Goal: Information Seeking & Learning: Learn about a topic

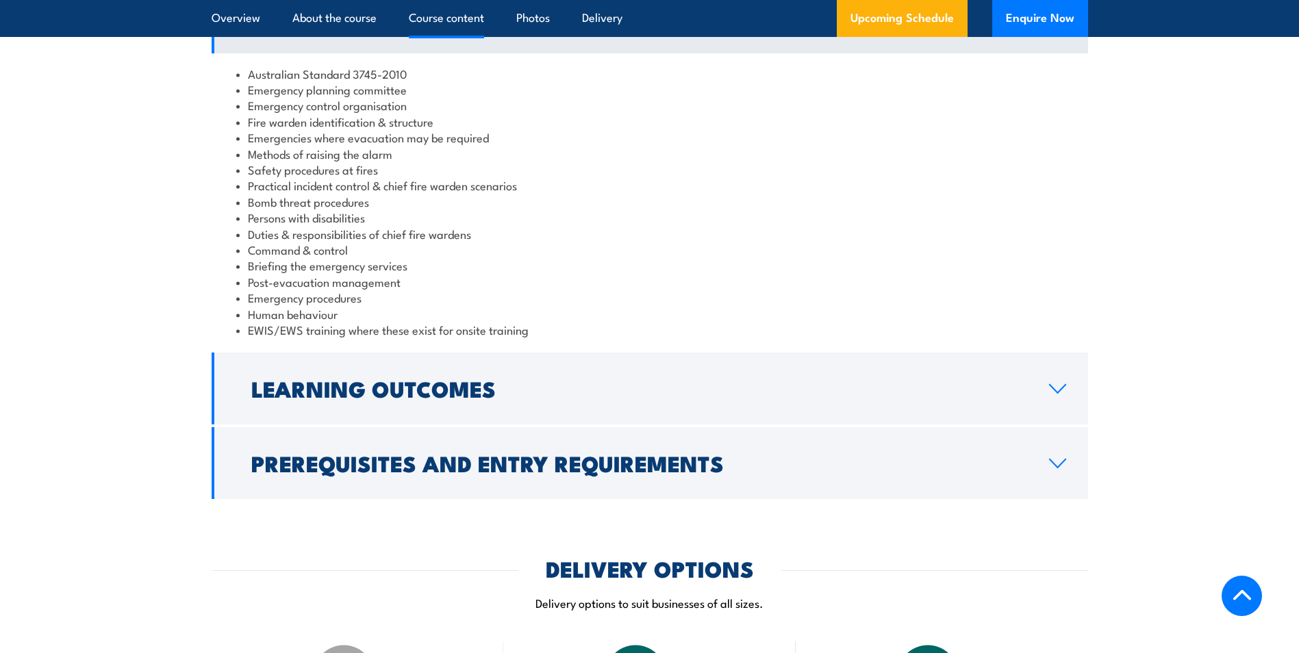
scroll to position [1370, 0]
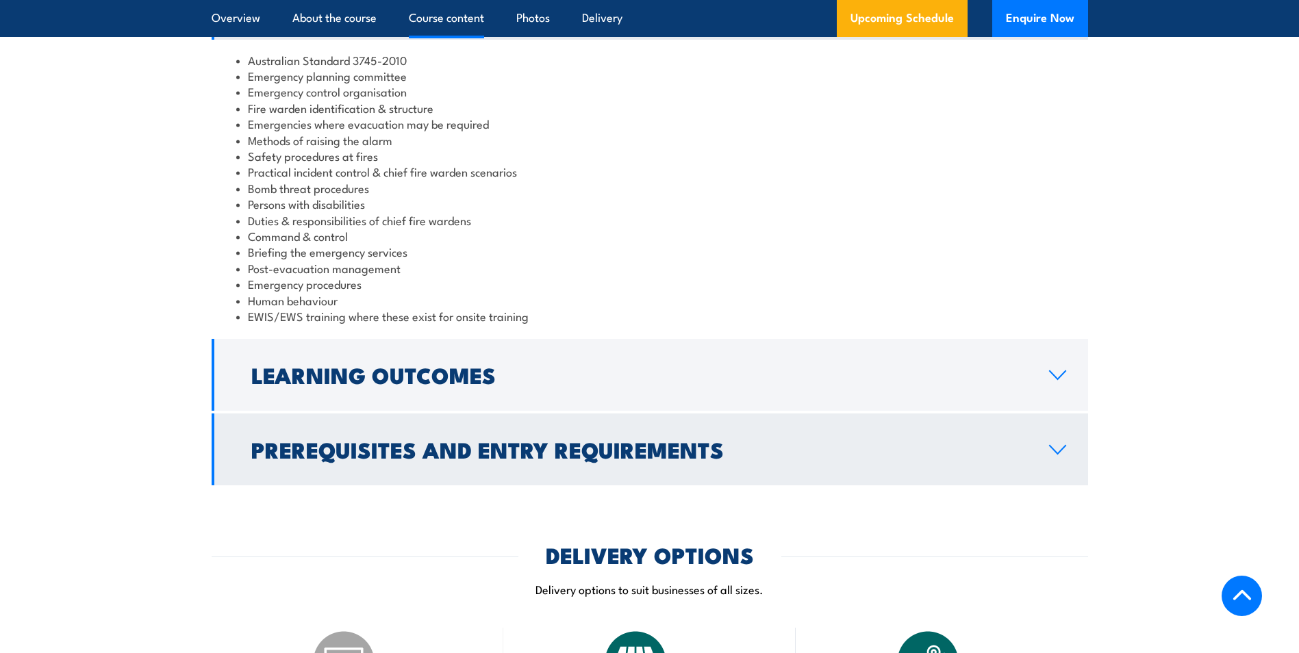
click at [743, 438] on link "Prerequisites and Entry Requirements" at bounding box center [650, 450] width 876 height 72
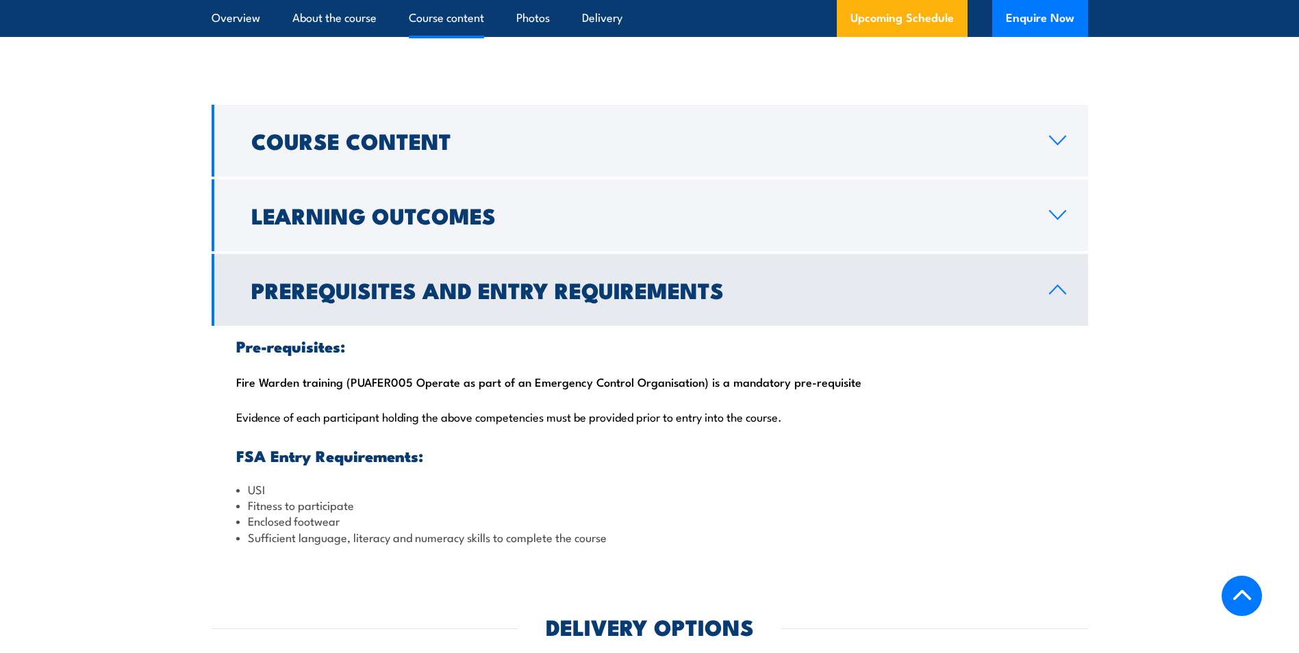
click at [682, 297] on h2 "Prerequisites and Entry Requirements" at bounding box center [639, 289] width 776 height 19
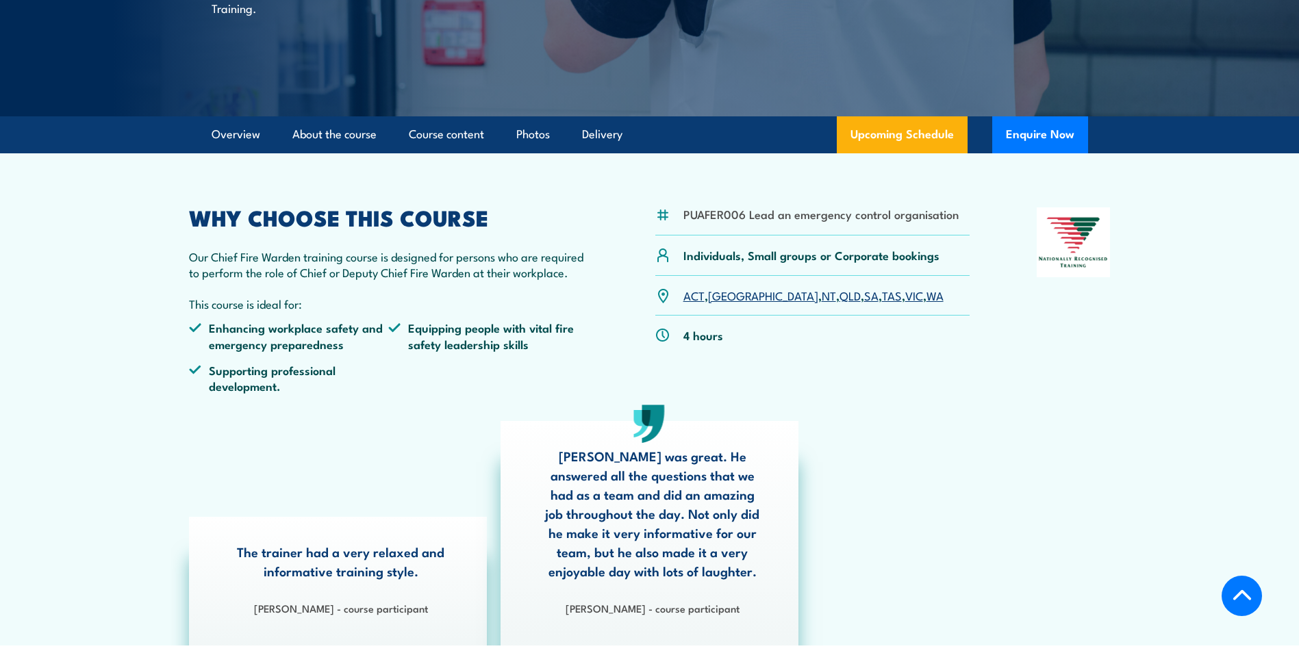
scroll to position [205, 0]
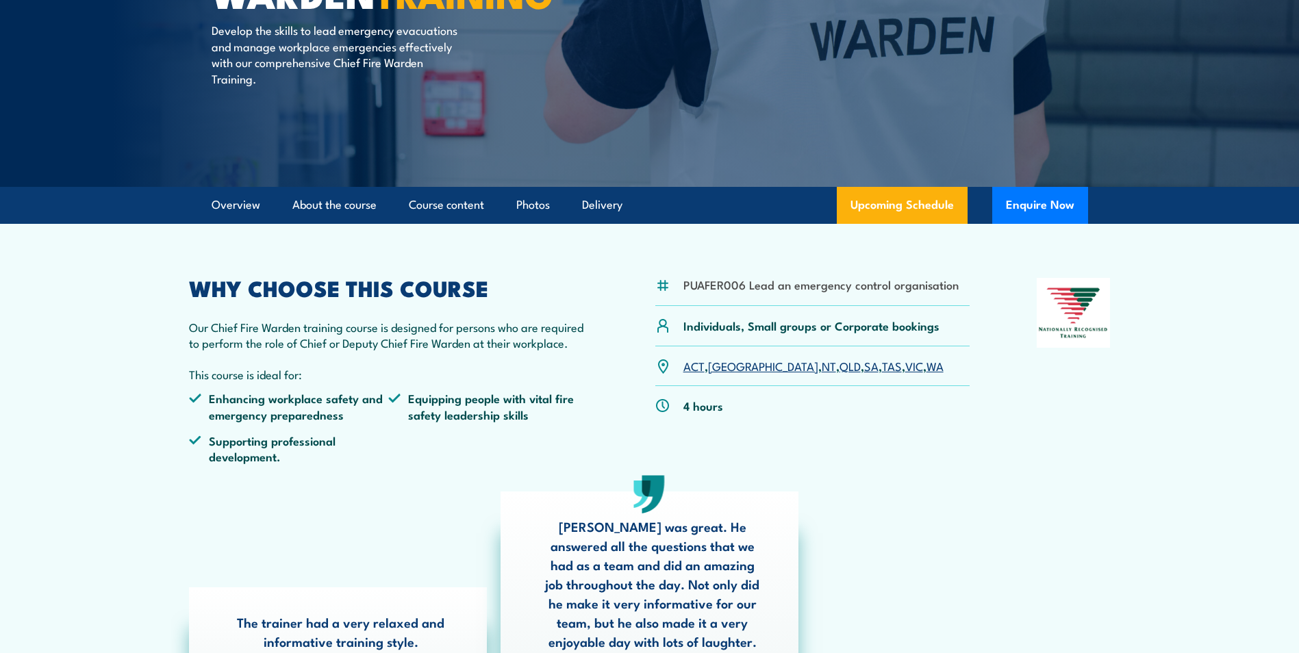
click at [926, 366] on link "WA" at bounding box center [934, 365] width 17 height 16
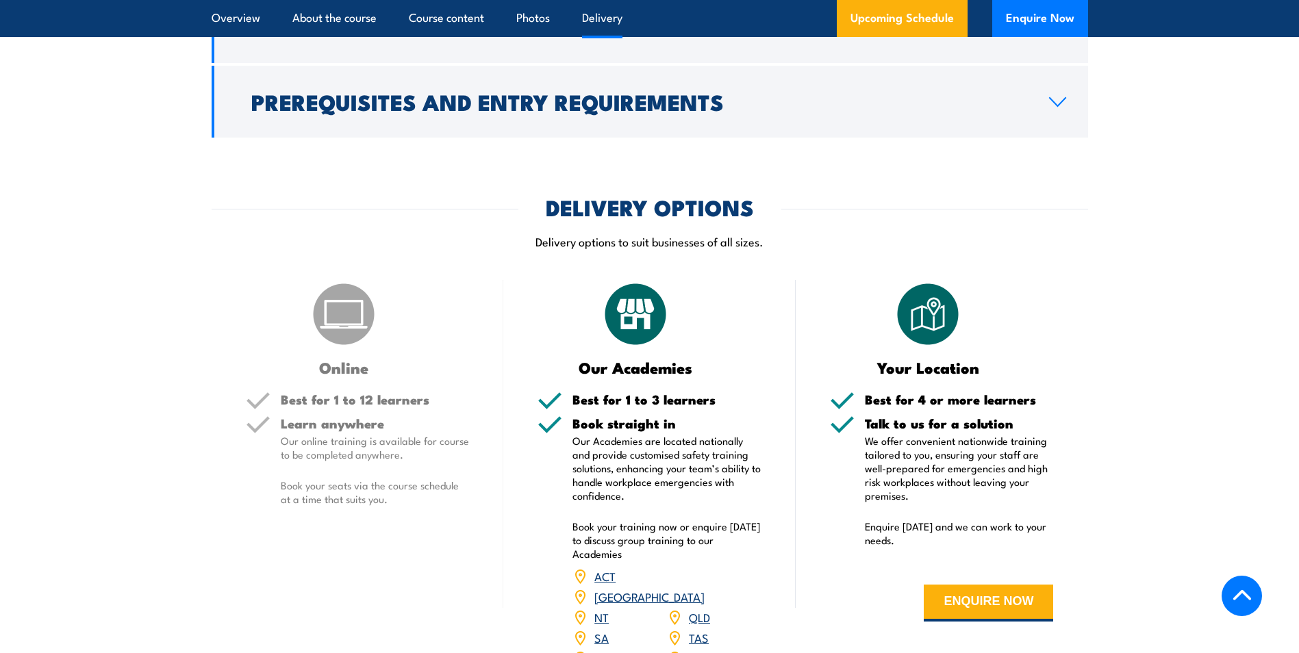
scroll to position [1826, 0]
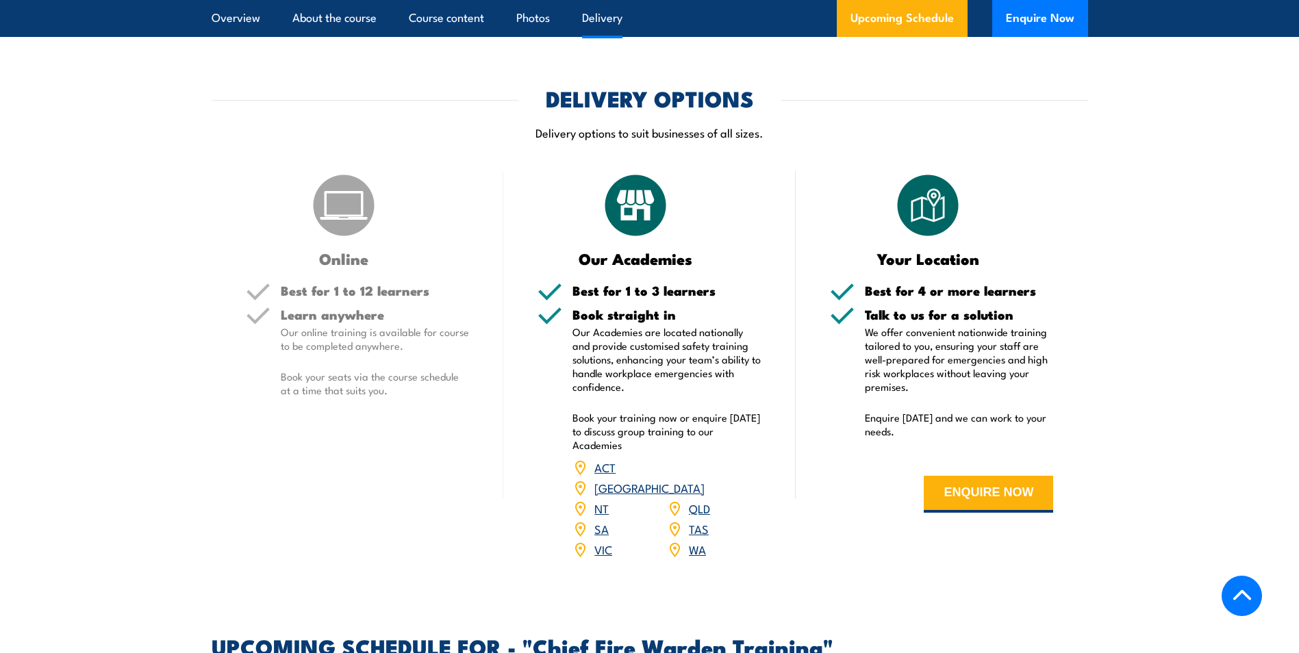
click at [333, 284] on h5 "Best for 1 to 12 learners" at bounding box center [375, 290] width 189 height 13
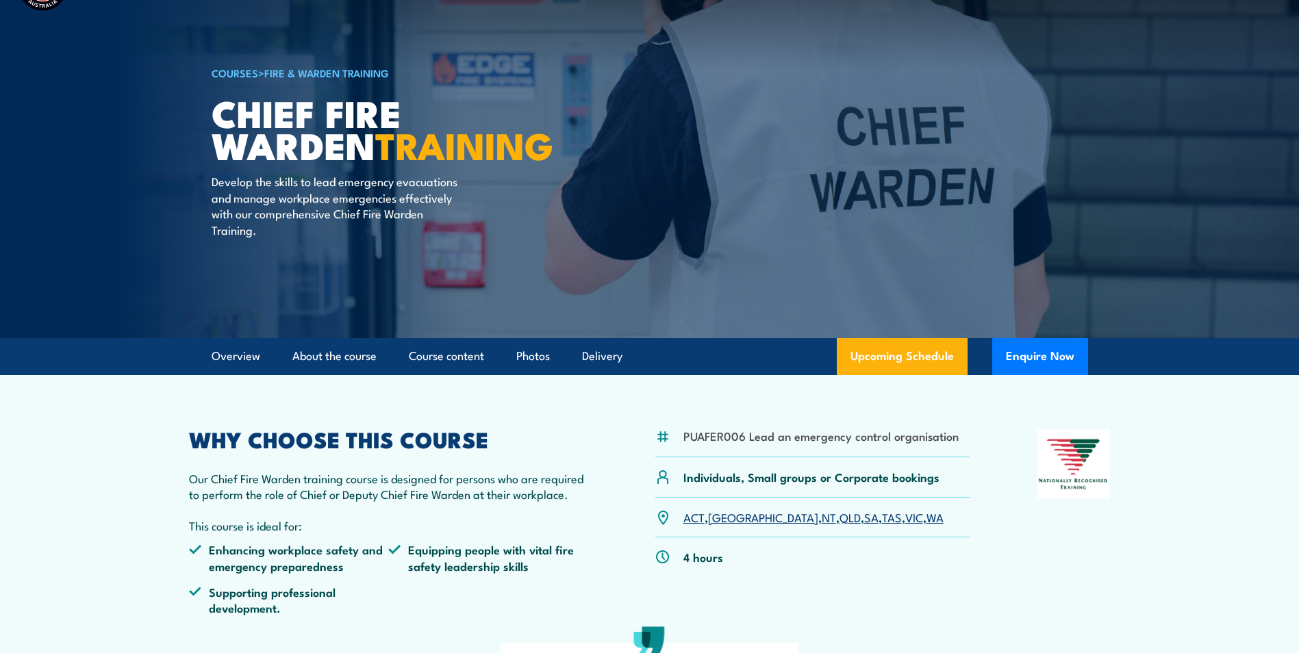
scroll to position [0, 0]
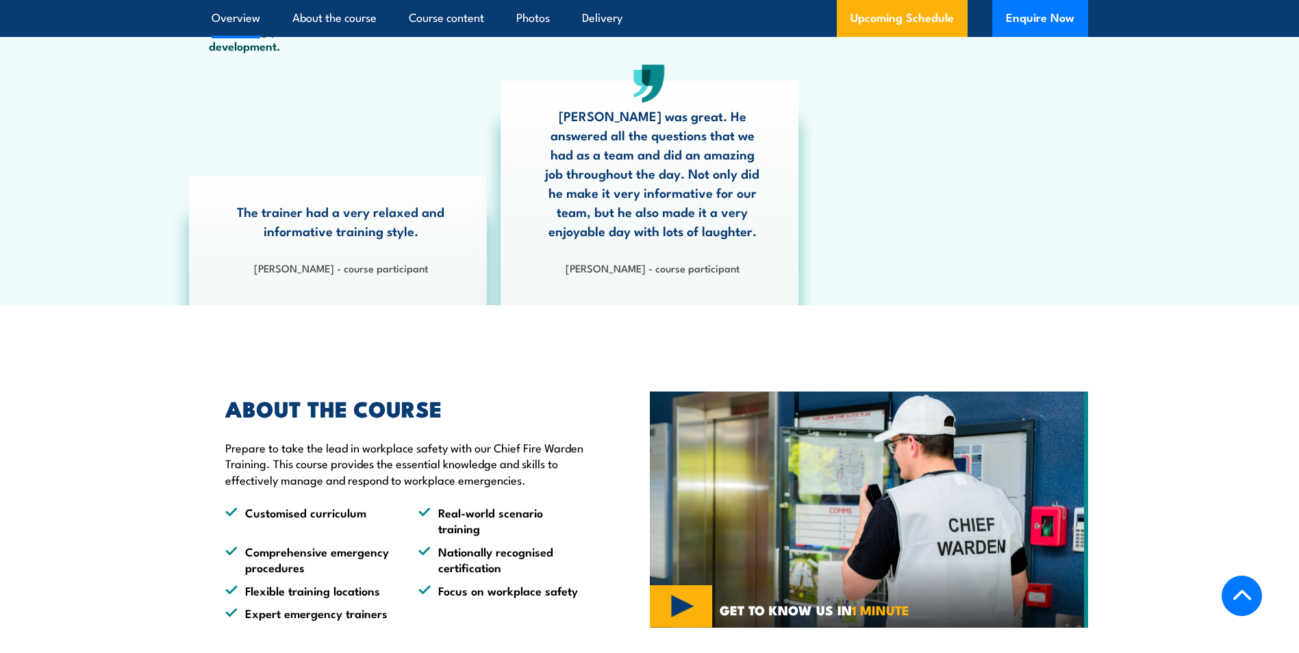
click at [1193, 474] on section "ABOUT THE COURSE Prepare to take the lead in workplace safety with our Chief Fi…" at bounding box center [649, 510] width 1299 height 292
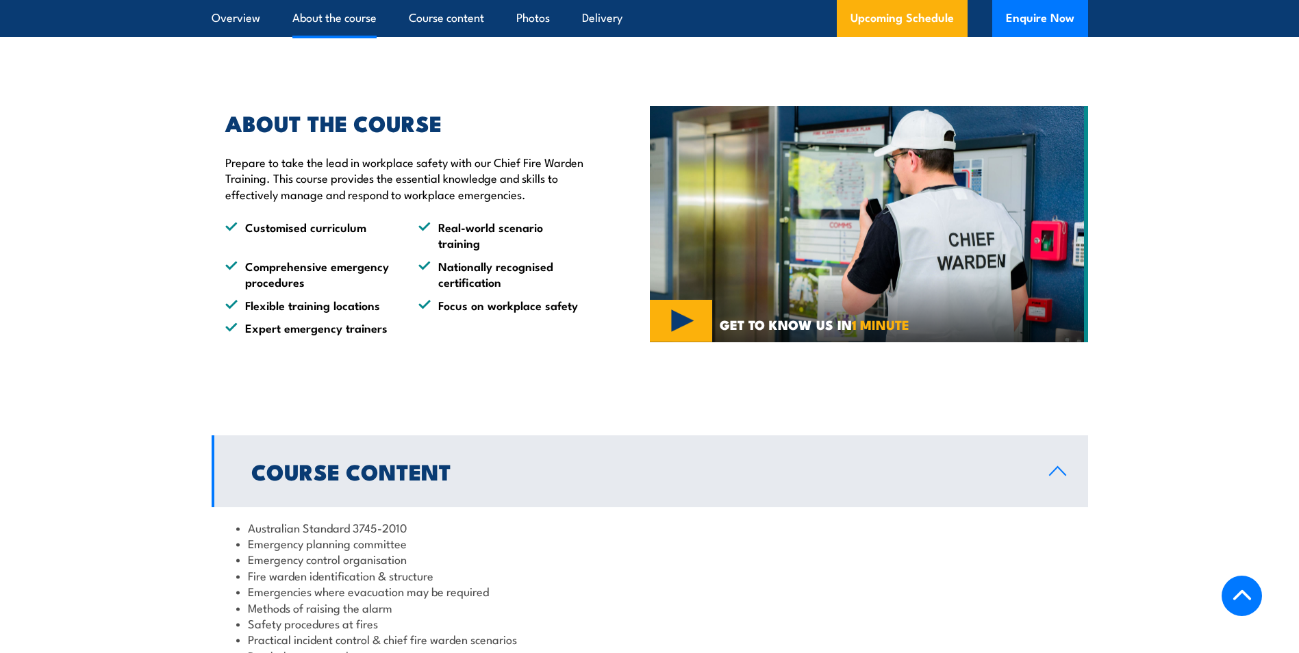
scroll to position [1164, 0]
